Goal: Use online tool/utility: Utilize a website feature to perform a specific function

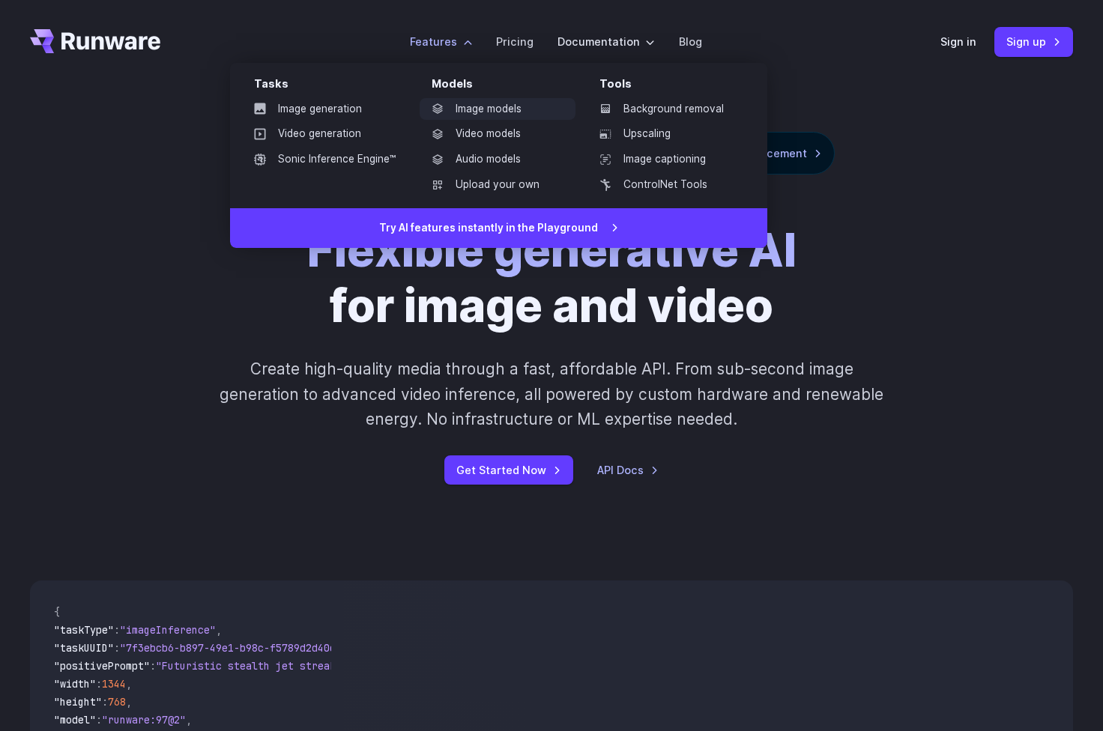
click at [481, 109] on link "Image models" at bounding box center [498, 109] width 156 height 22
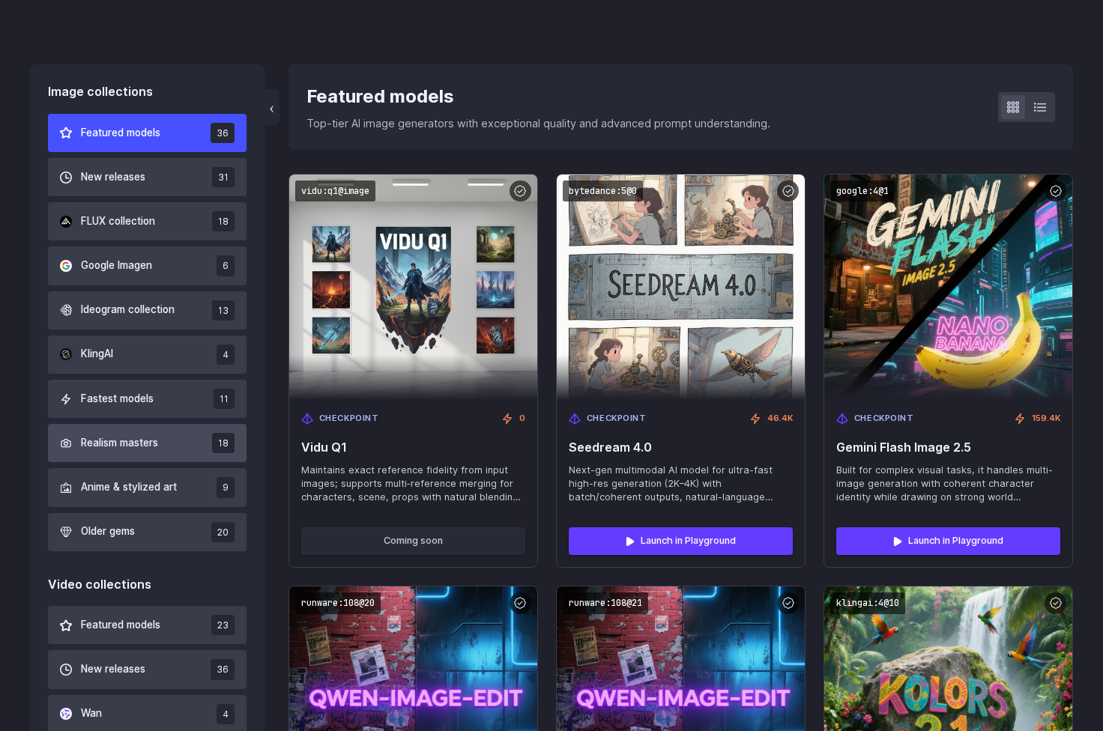
scroll to position [369, 1]
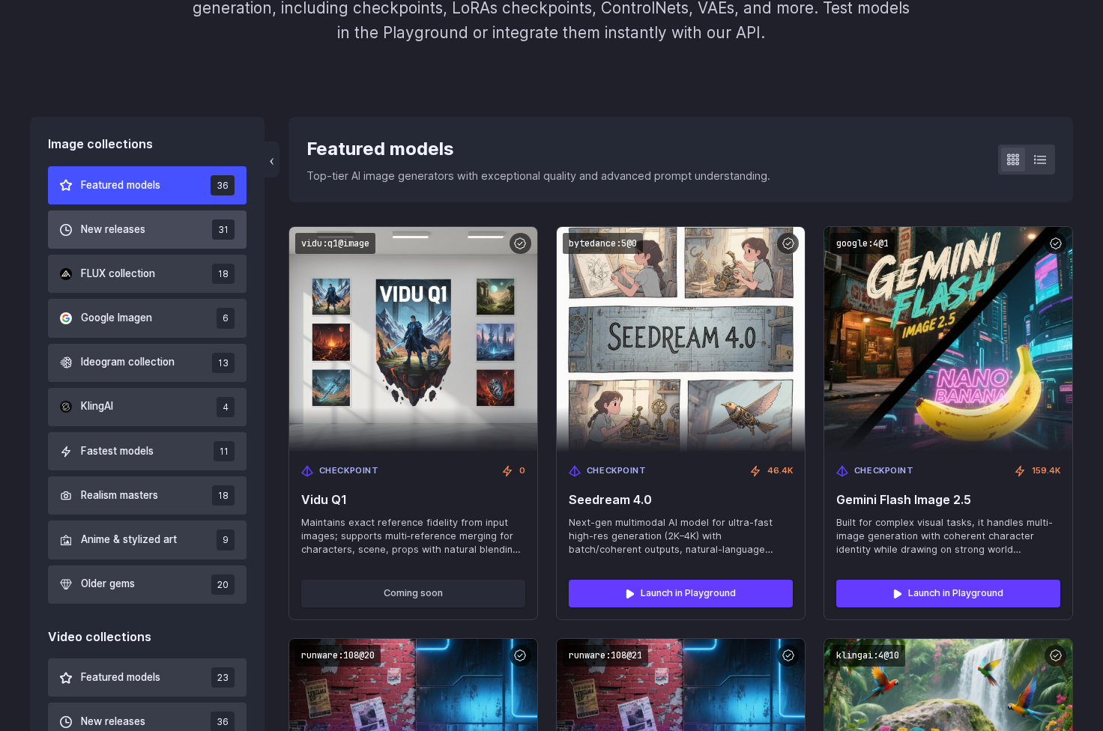
click at [126, 230] on span "New releases" at bounding box center [113, 230] width 64 height 16
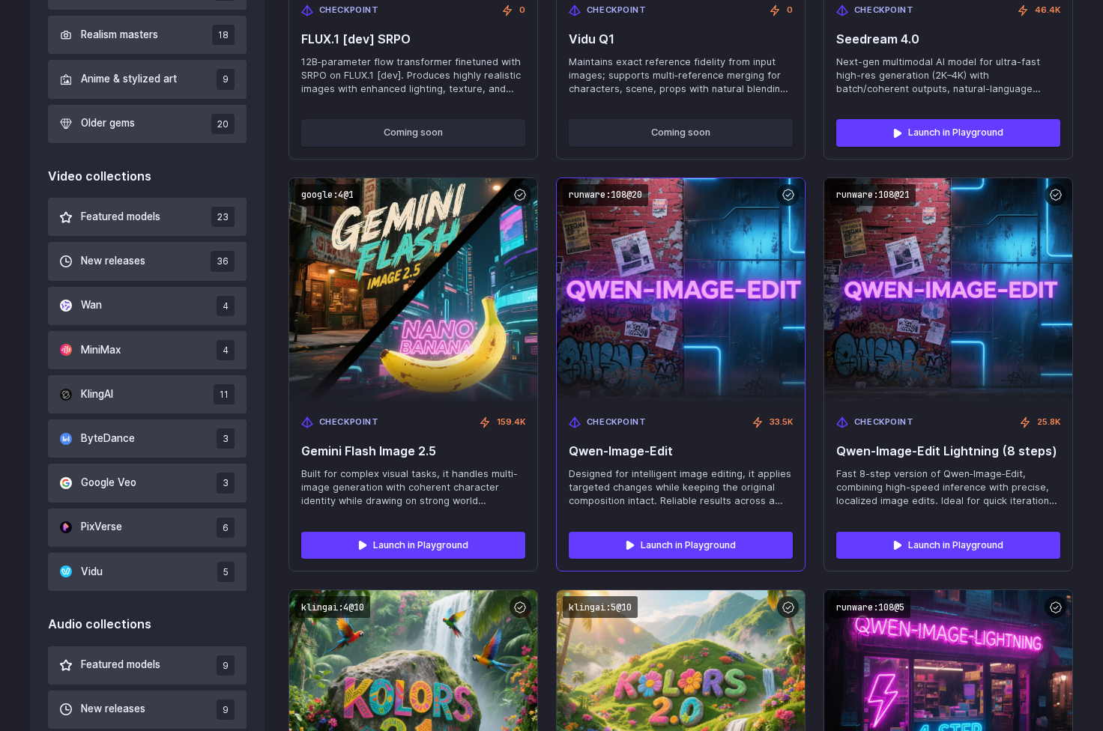
scroll to position [782, 0]
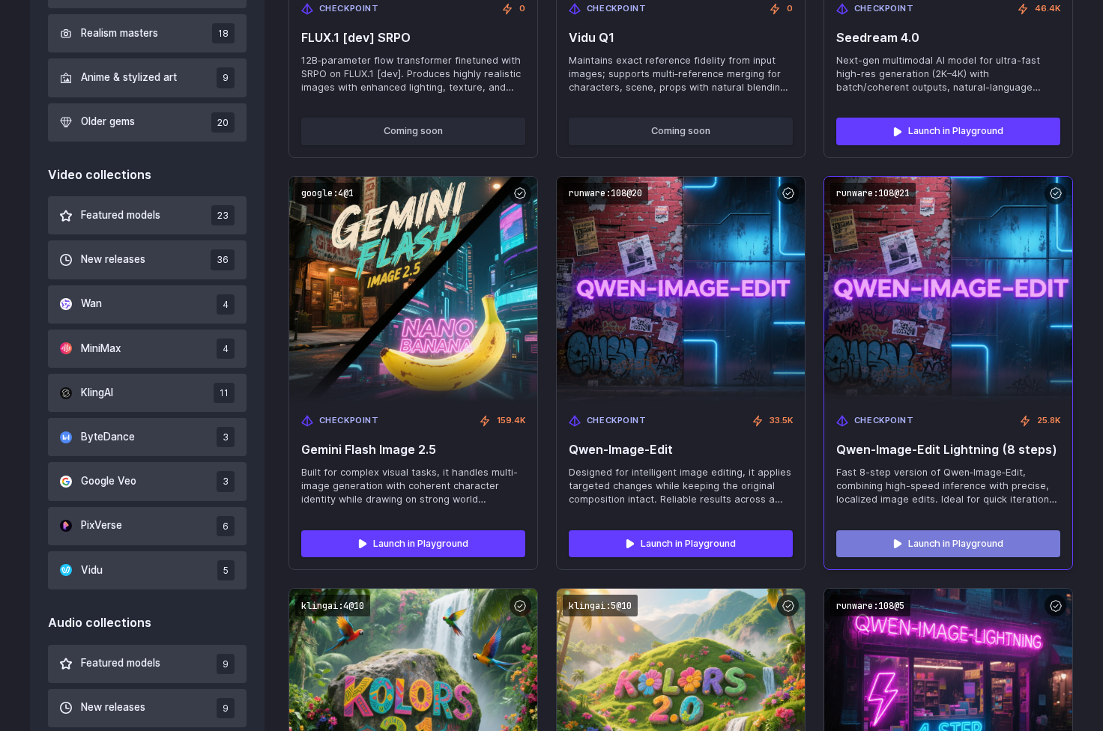
click at [918, 531] on link "Launch in Playground" at bounding box center [948, 543] width 224 height 27
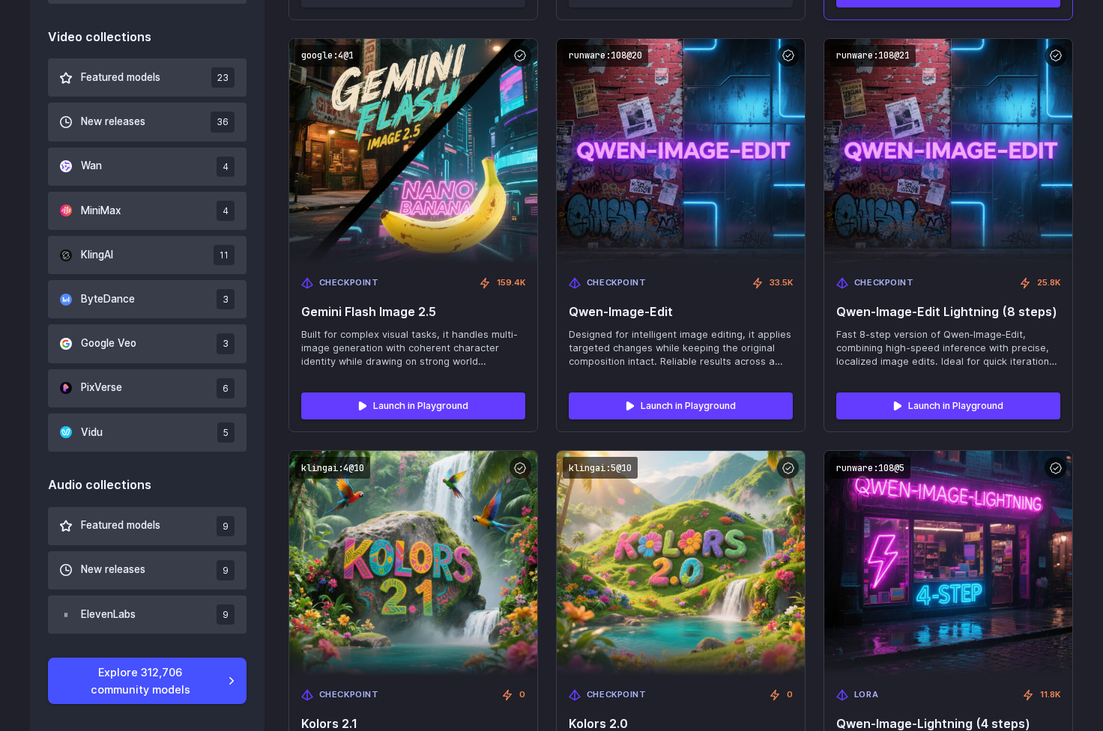
scroll to position [939, 0]
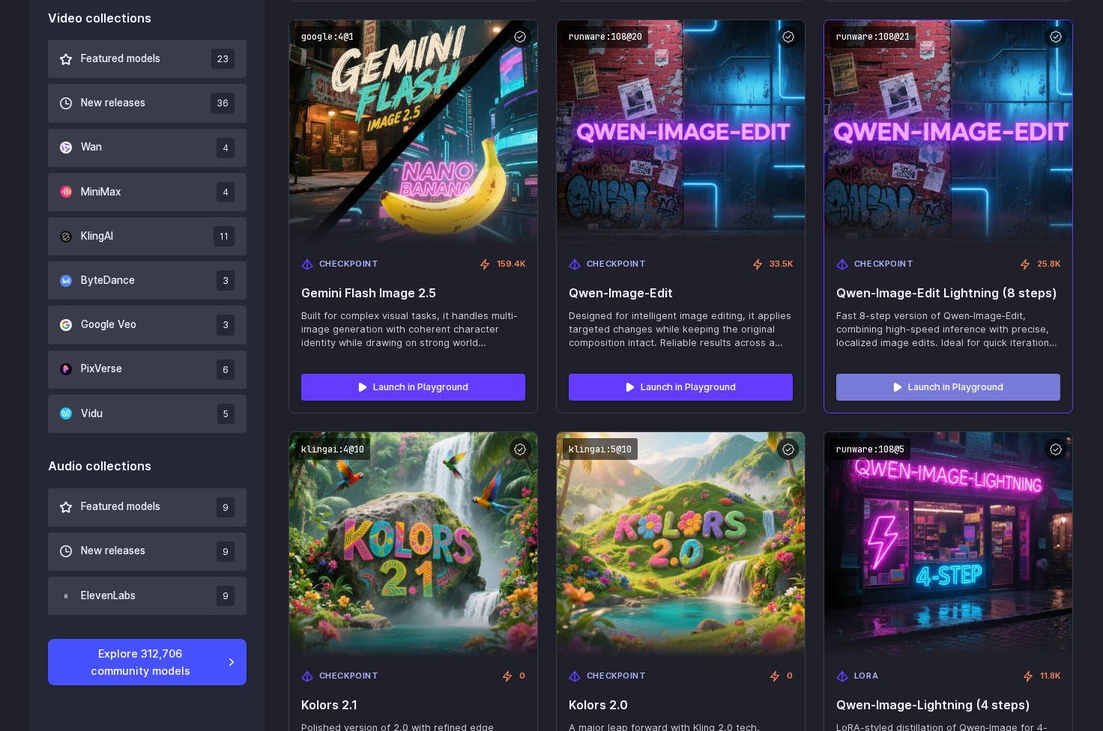
click at [927, 393] on link "Launch in Playground" at bounding box center [948, 387] width 224 height 27
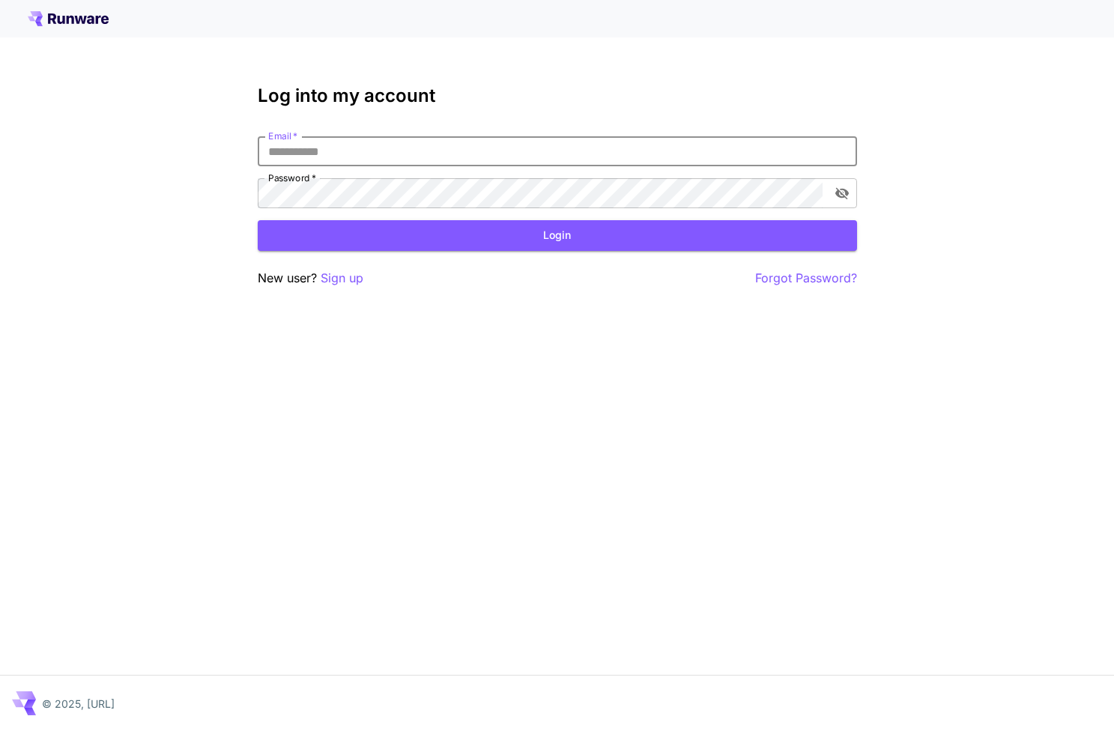
type input "**********"
click at [557, 235] on button "Login" at bounding box center [557, 235] width 599 height 31
